Goal: Communication & Community: Ask a question

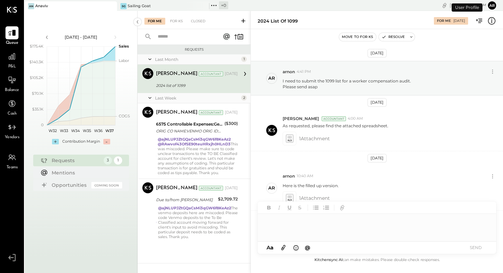
scroll to position [45, 0]
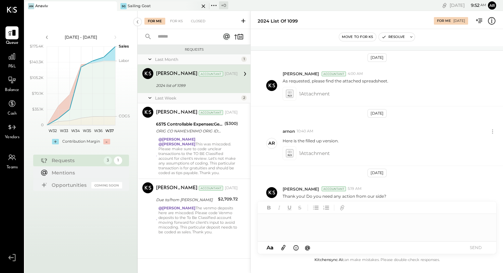
click at [162, 6] on div "SG Sailing Goat" at bounding box center [158, 6] width 82 height 6
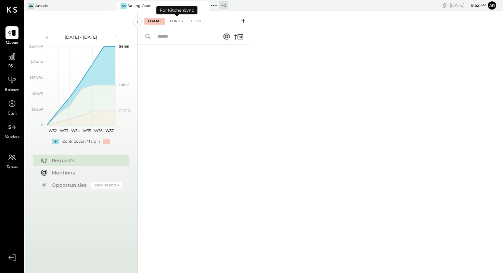
click at [177, 22] on div "For KS" at bounding box center [175, 21] width 19 height 7
click at [243, 20] on icon at bounding box center [243, 21] width 4 height 4
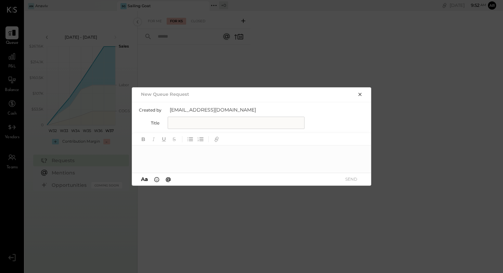
click at [184, 119] on input "text" at bounding box center [236, 123] width 137 height 12
click at [171, 124] on input "**********" at bounding box center [236, 123] width 137 height 12
type input "**********"
click at [189, 152] on div at bounding box center [251, 158] width 239 height 27
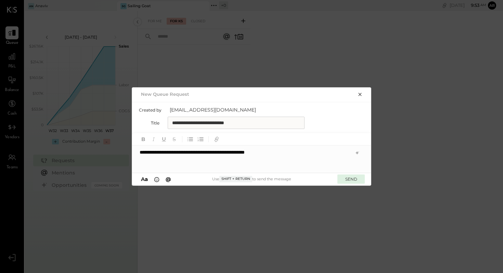
click at [347, 178] on button "SEND" at bounding box center [350, 178] width 27 height 9
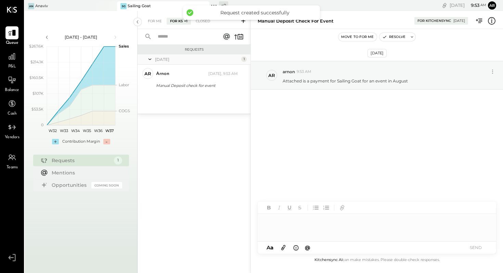
click at [283, 247] on icon at bounding box center [283, 247] width 8 height 8
click at [277, 197] on div at bounding box center [376, 201] width 238 height 27
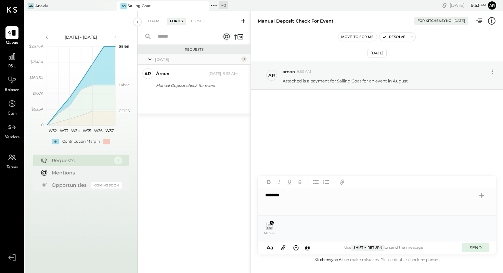
click at [476, 246] on button "SEND" at bounding box center [475, 247] width 27 height 9
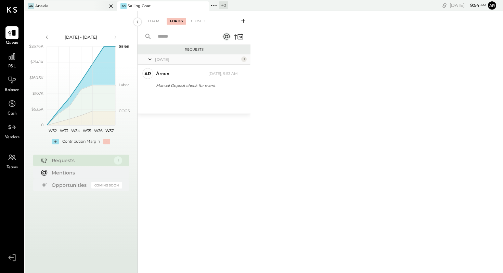
click at [59, 3] on div "An Anaviv" at bounding box center [66, 6] width 82 height 6
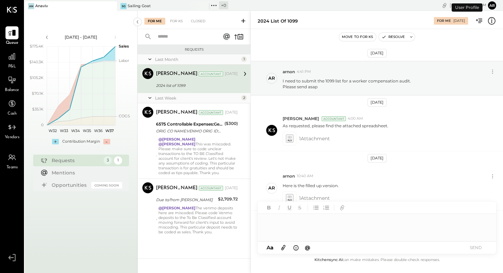
scroll to position [45, 0]
